Goal: Task Accomplishment & Management: Manage account settings

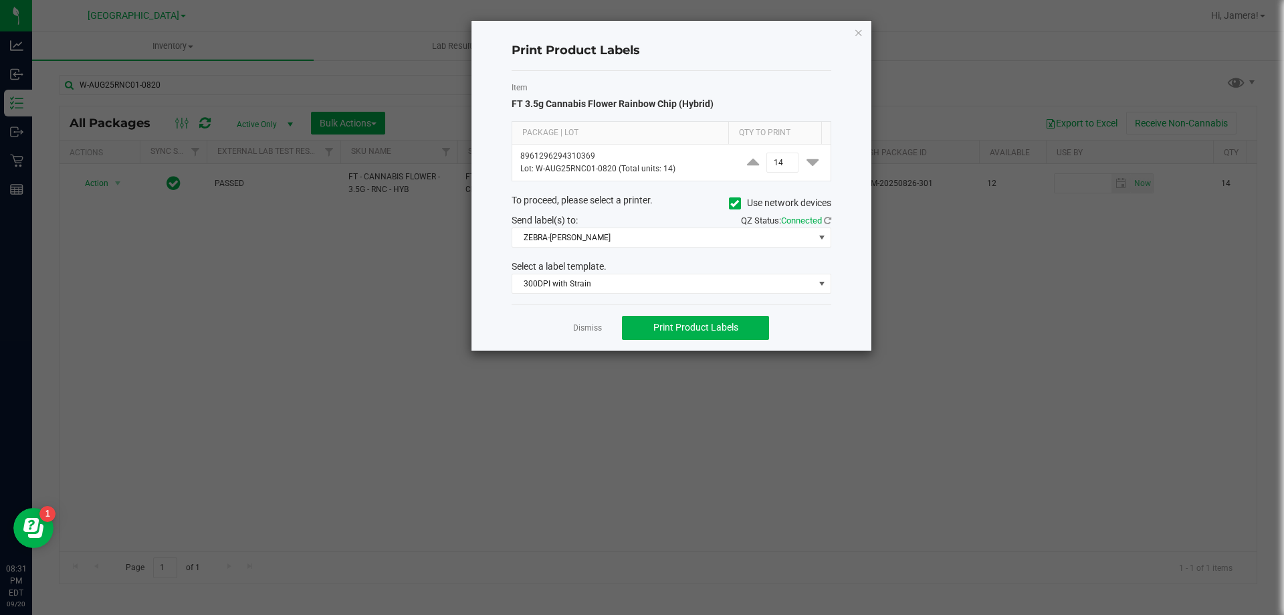
click at [859, 36] on icon "button" at bounding box center [858, 32] width 9 height 16
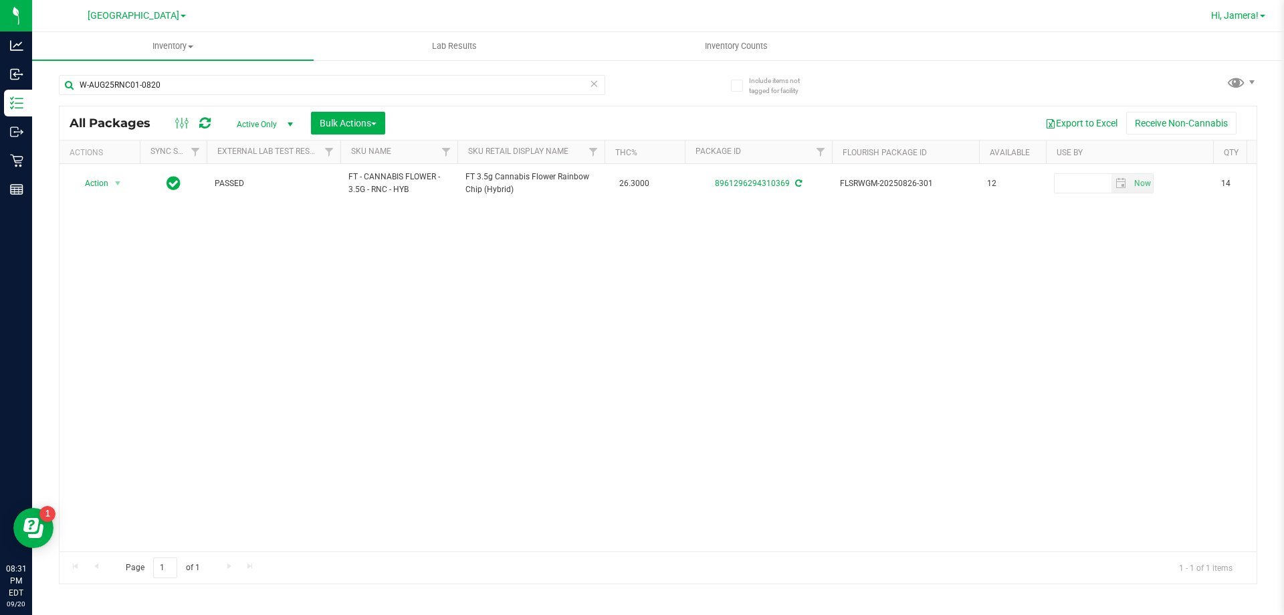
click at [1238, 13] on span "Hi, Jamera!" at bounding box center [1234, 15] width 47 height 11
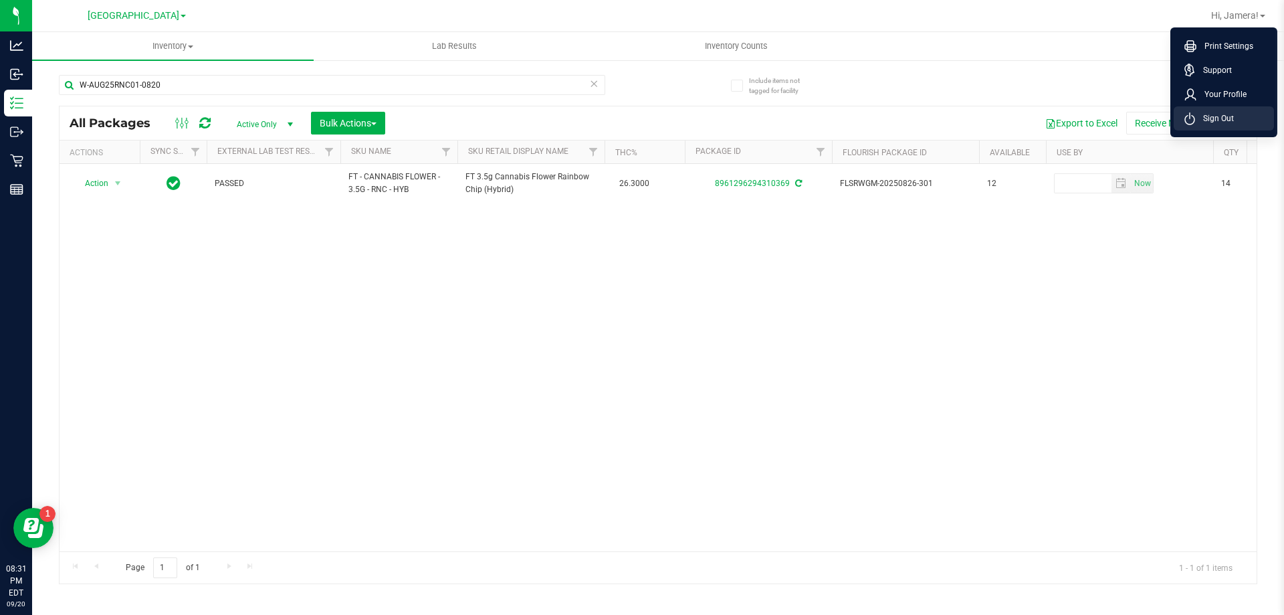
drag, startPoint x: 1217, startPoint y: 124, endPoint x: 1172, endPoint y: 118, distance: 45.2
click at [1217, 125] on li "Sign Out" at bounding box center [1224, 118] width 100 height 24
